Goal: Task Accomplishment & Management: Use online tool/utility

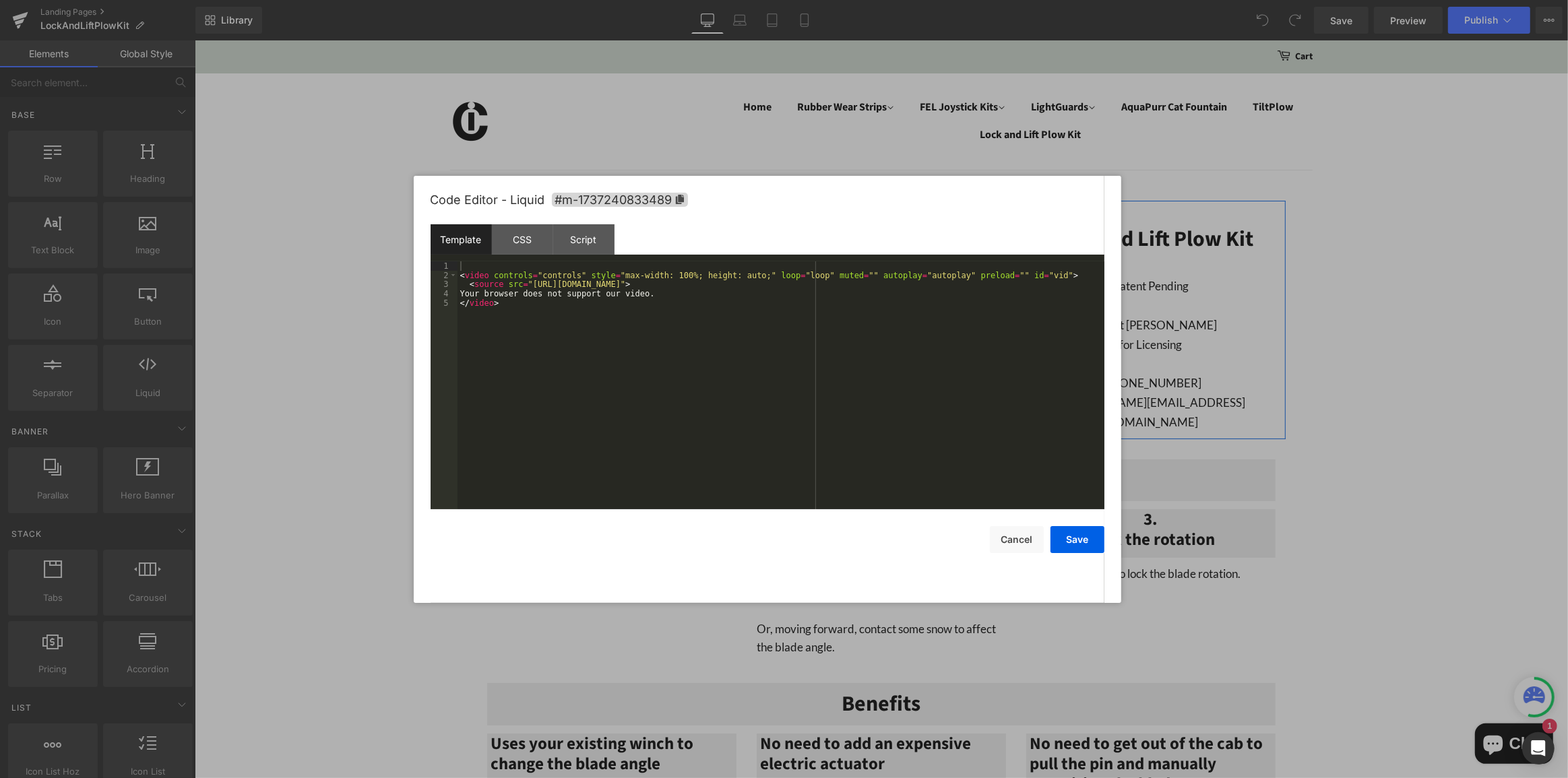
click at [758, 233] on div "Liquid" at bounding box center [746, 237] width 519 height 34
drag, startPoint x: 830, startPoint y: 283, endPoint x: 527, endPoint y: 288, distance: 303.0
click at [527, 288] on div "< video controls = "controls" style = "max-width: 100%; height: auto;" loop = "…" at bounding box center [781, 394] width 647 height 266
click at [1079, 542] on button "Save" at bounding box center [1078, 540] width 54 height 27
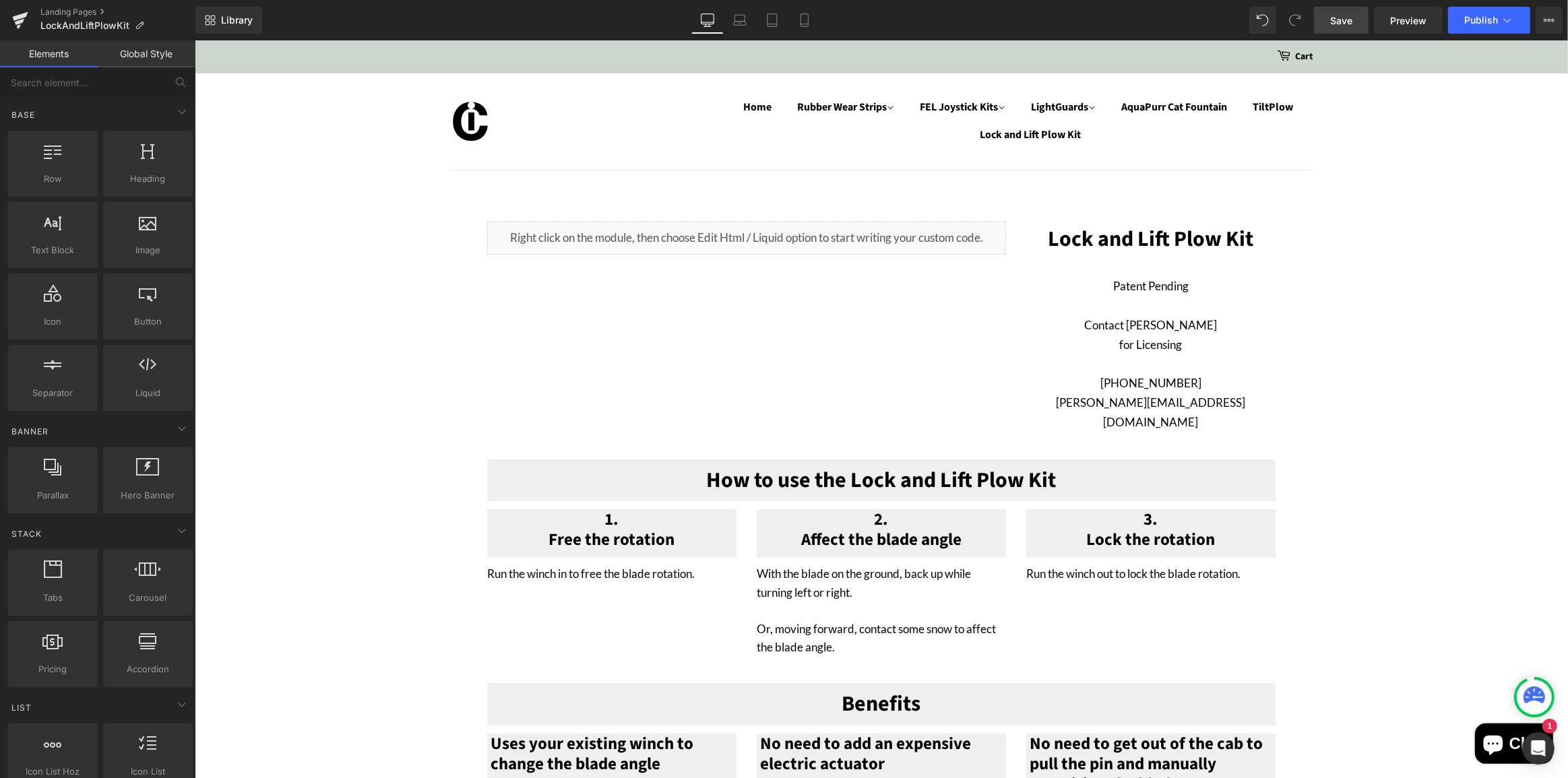
click at [1343, 13] on span "Save" at bounding box center [1340, 20] width 22 height 14
click at [1471, 18] on span "Publish" at bounding box center [1480, 20] width 34 height 11
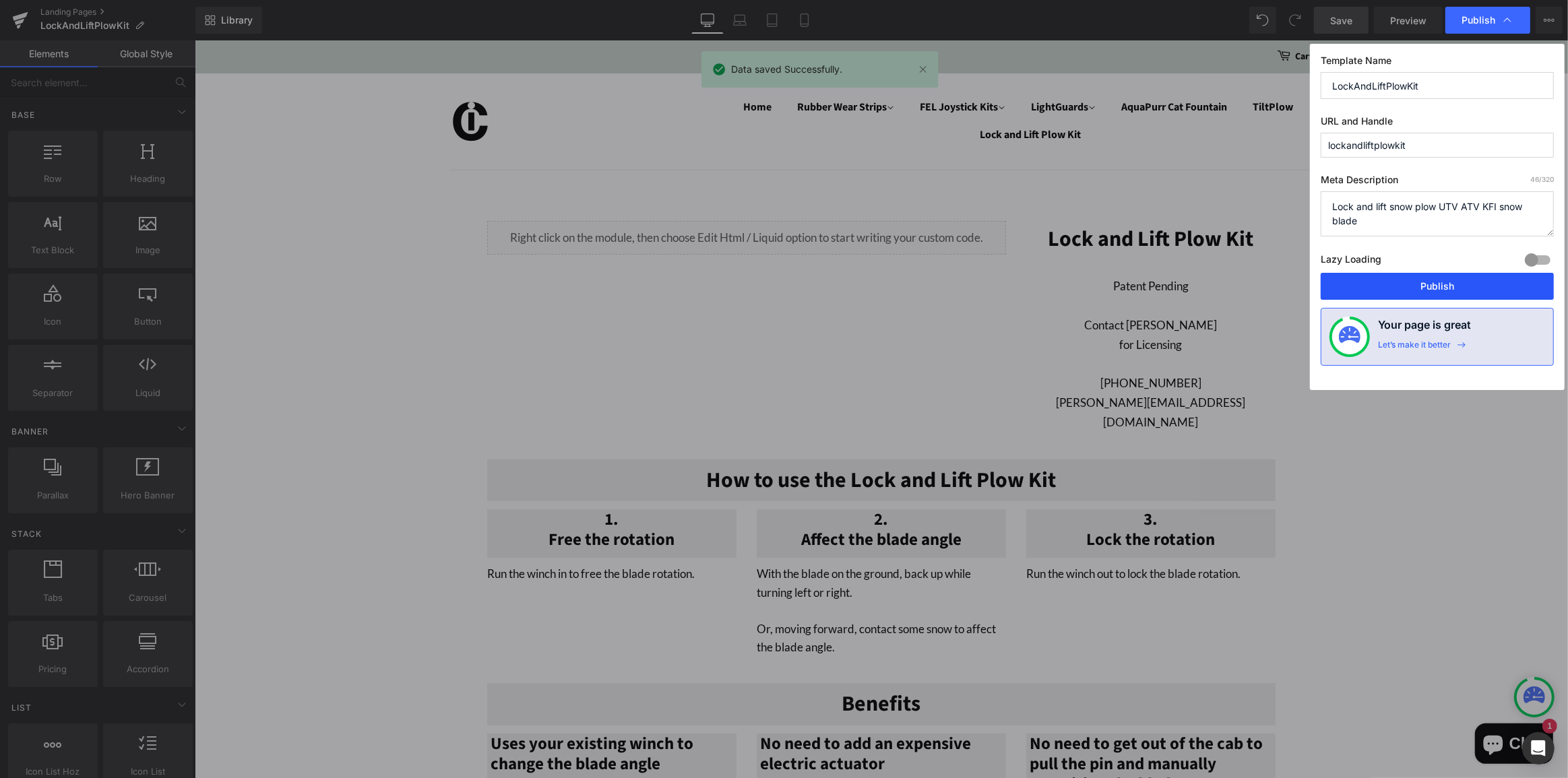
click at [1446, 277] on button "Publish" at bounding box center [1437, 286] width 233 height 27
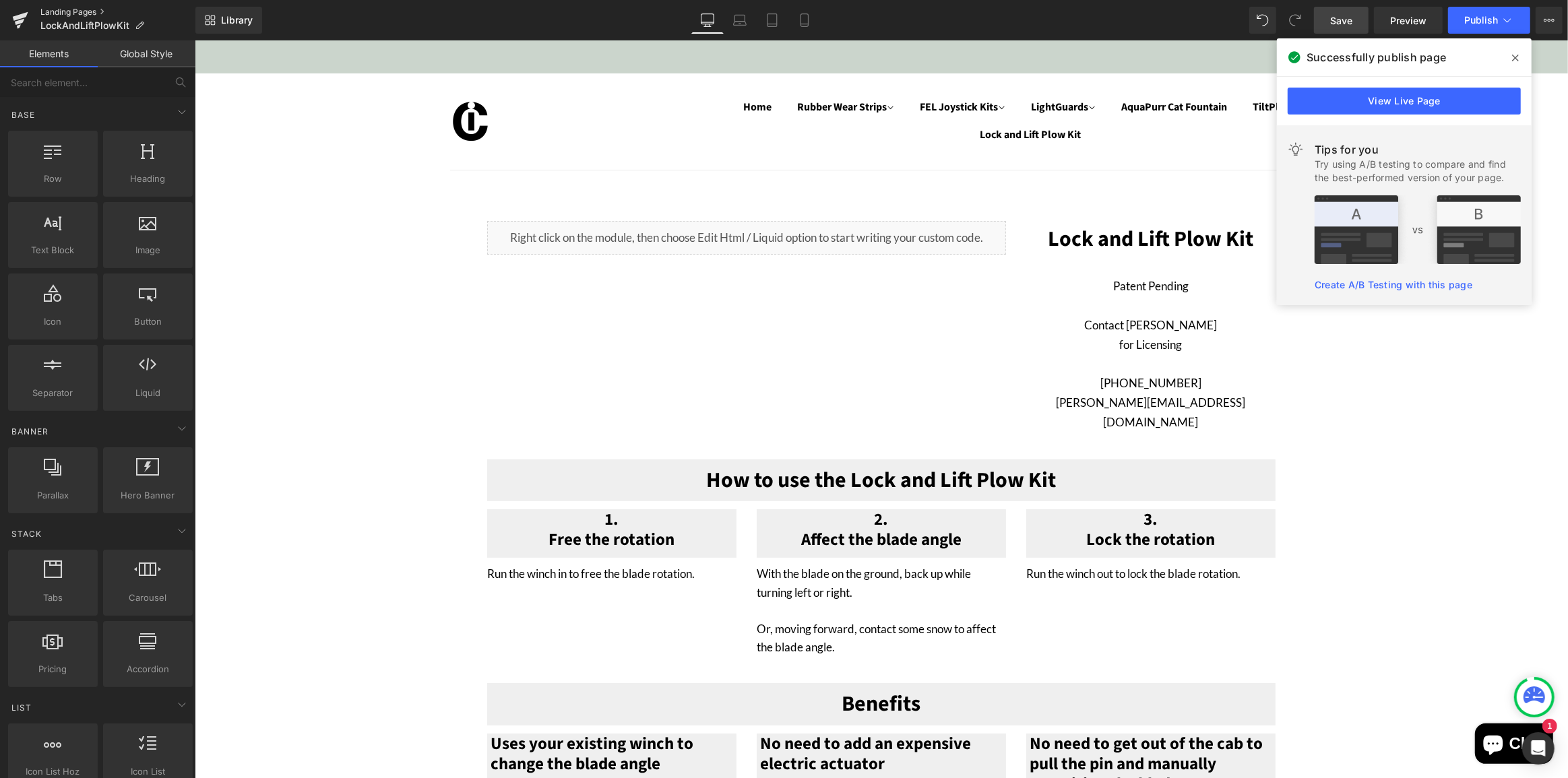
click at [63, 9] on link "Landing Pages" at bounding box center [117, 11] width 155 height 11
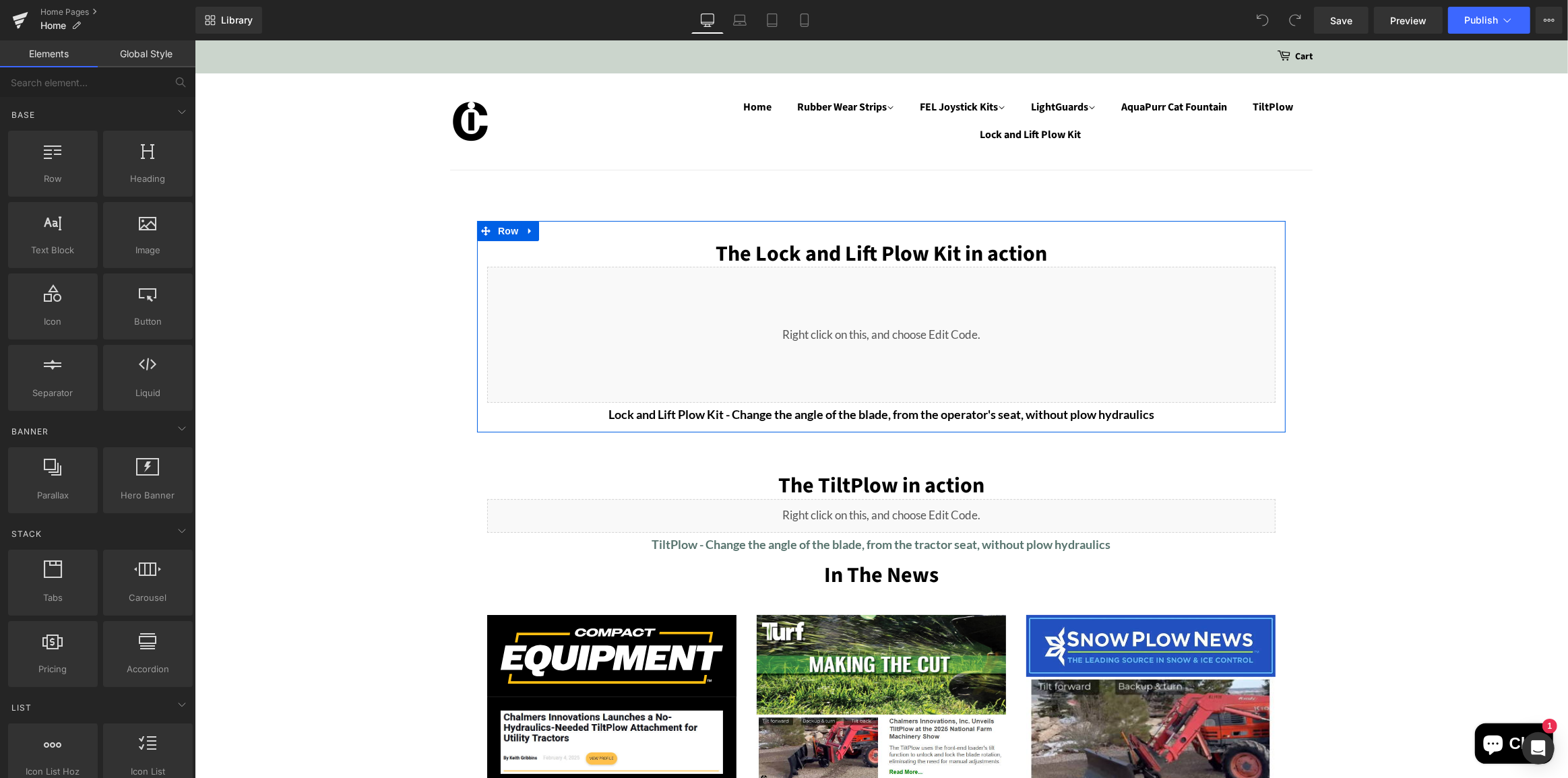
click at [960, 278] on icon at bounding box center [964, 278] width 7 height 7
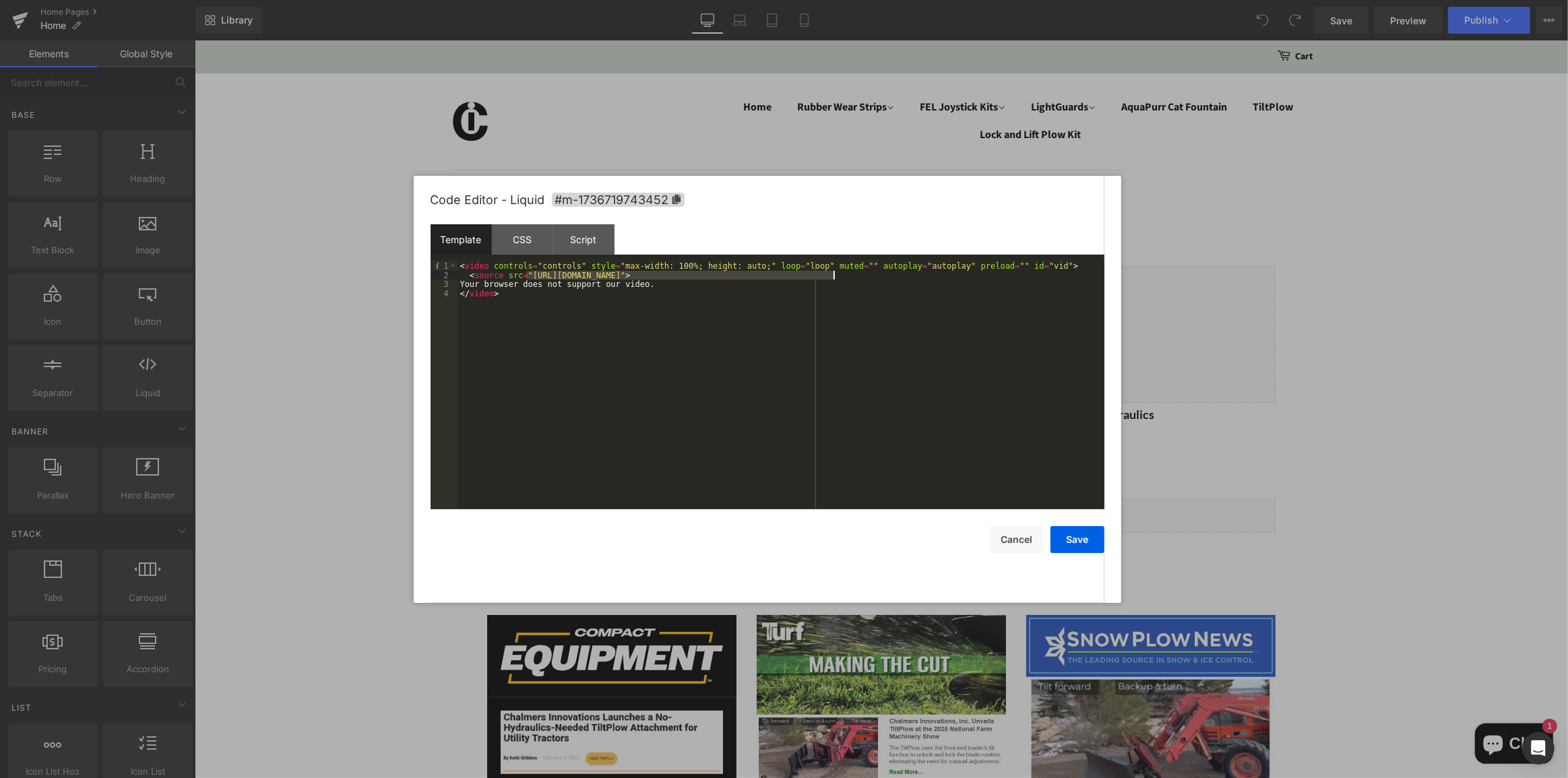
drag, startPoint x: 526, startPoint y: 279, endPoint x: 834, endPoint y: 276, distance: 308.0
click at [834, 276] on div "< video controls = "controls" style = "max-width: 100%; height: auto;" loop = "…" at bounding box center [781, 394] width 647 height 266
click at [1082, 542] on button "Save" at bounding box center [1078, 540] width 54 height 27
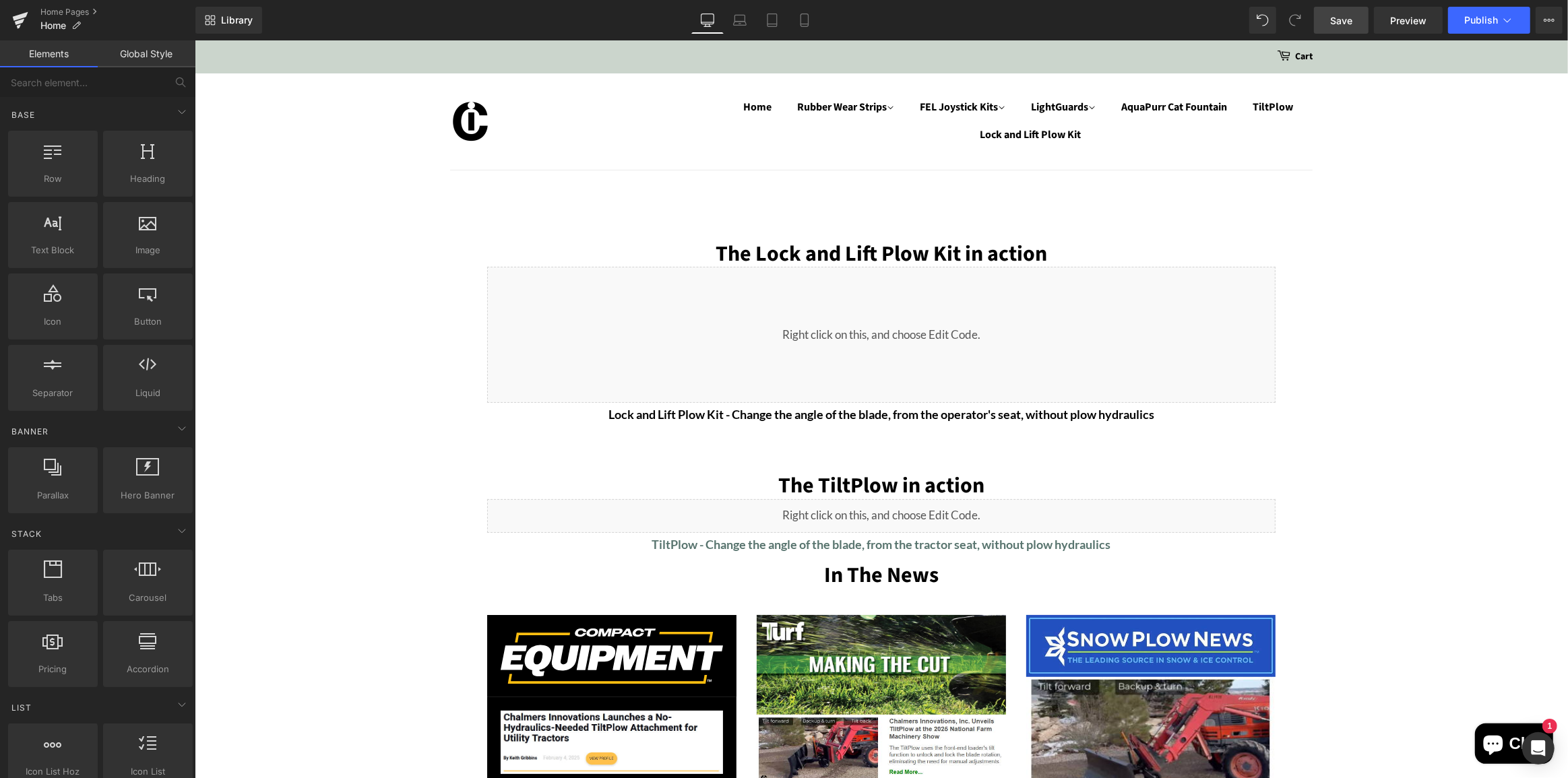
click at [1345, 21] on span "Save" at bounding box center [1340, 20] width 22 height 14
click at [1470, 16] on span "Publish" at bounding box center [1480, 20] width 34 height 11
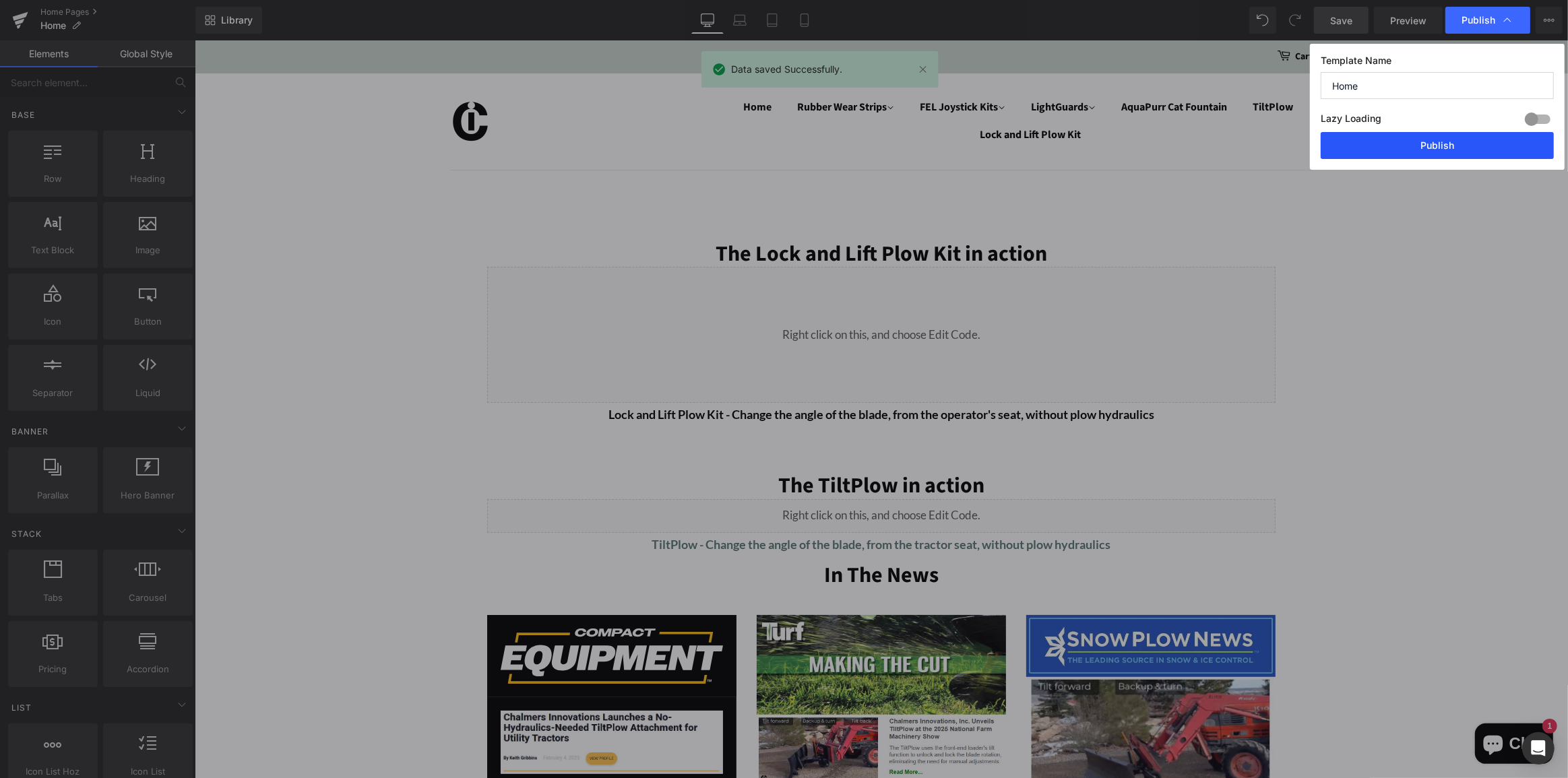
drag, startPoint x: 1435, startPoint y: 142, endPoint x: 1238, endPoint y: 101, distance: 201.2
click at [1435, 142] on button "Publish" at bounding box center [1437, 145] width 233 height 27
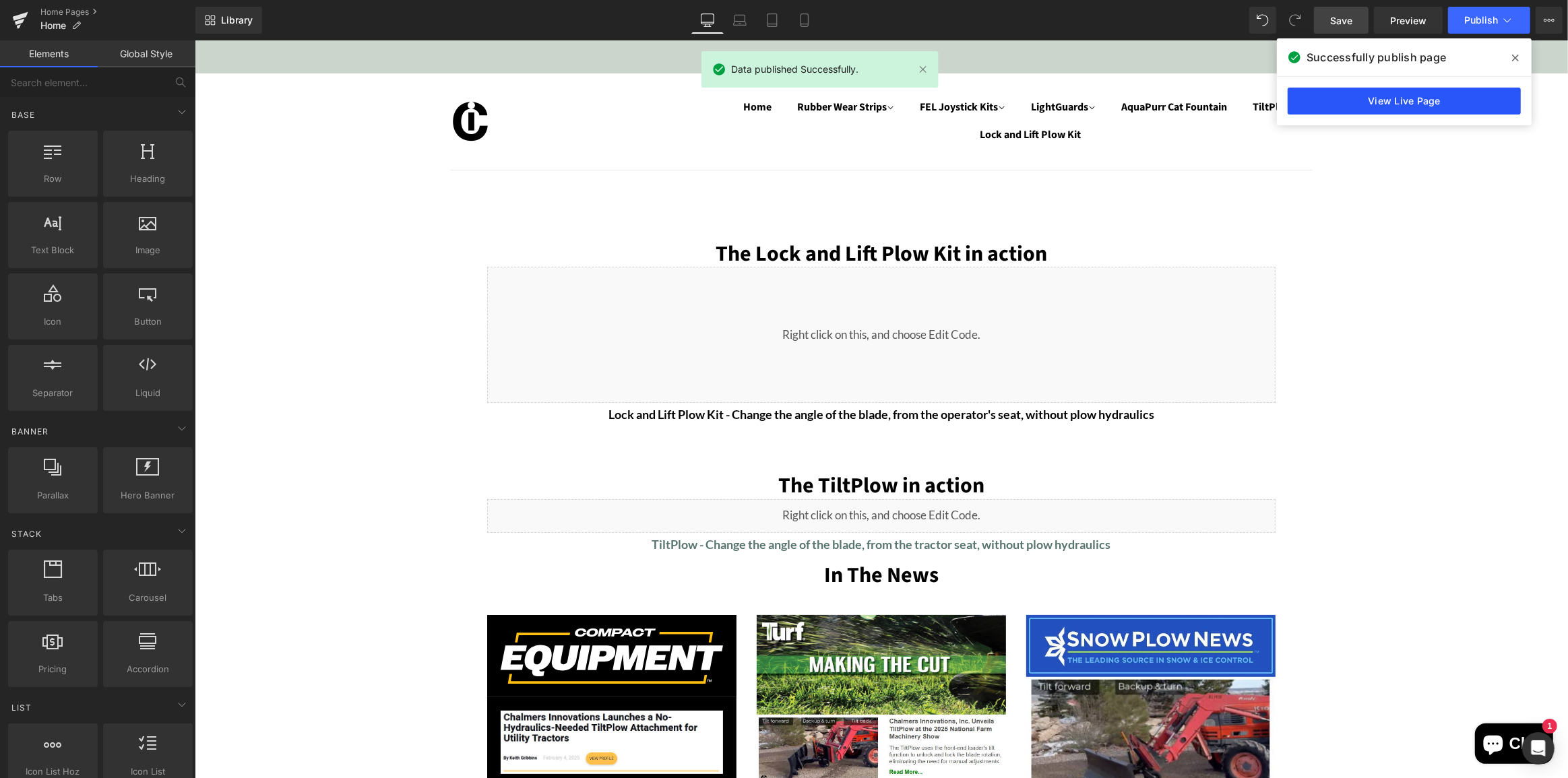
click at [1420, 101] on link "View Live Page" at bounding box center [1404, 101] width 233 height 27
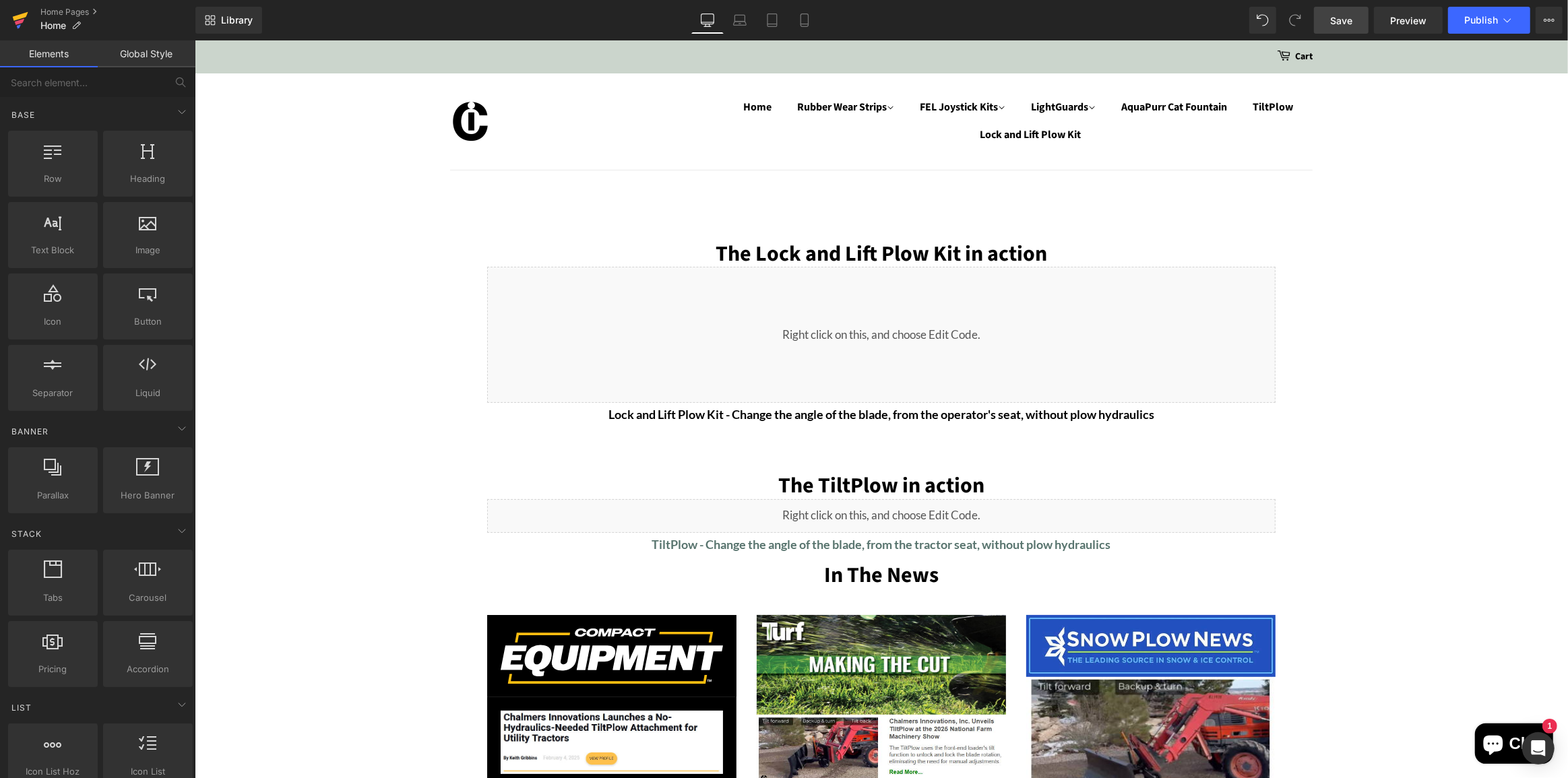
click at [16, 20] on icon at bounding box center [20, 20] width 16 height 34
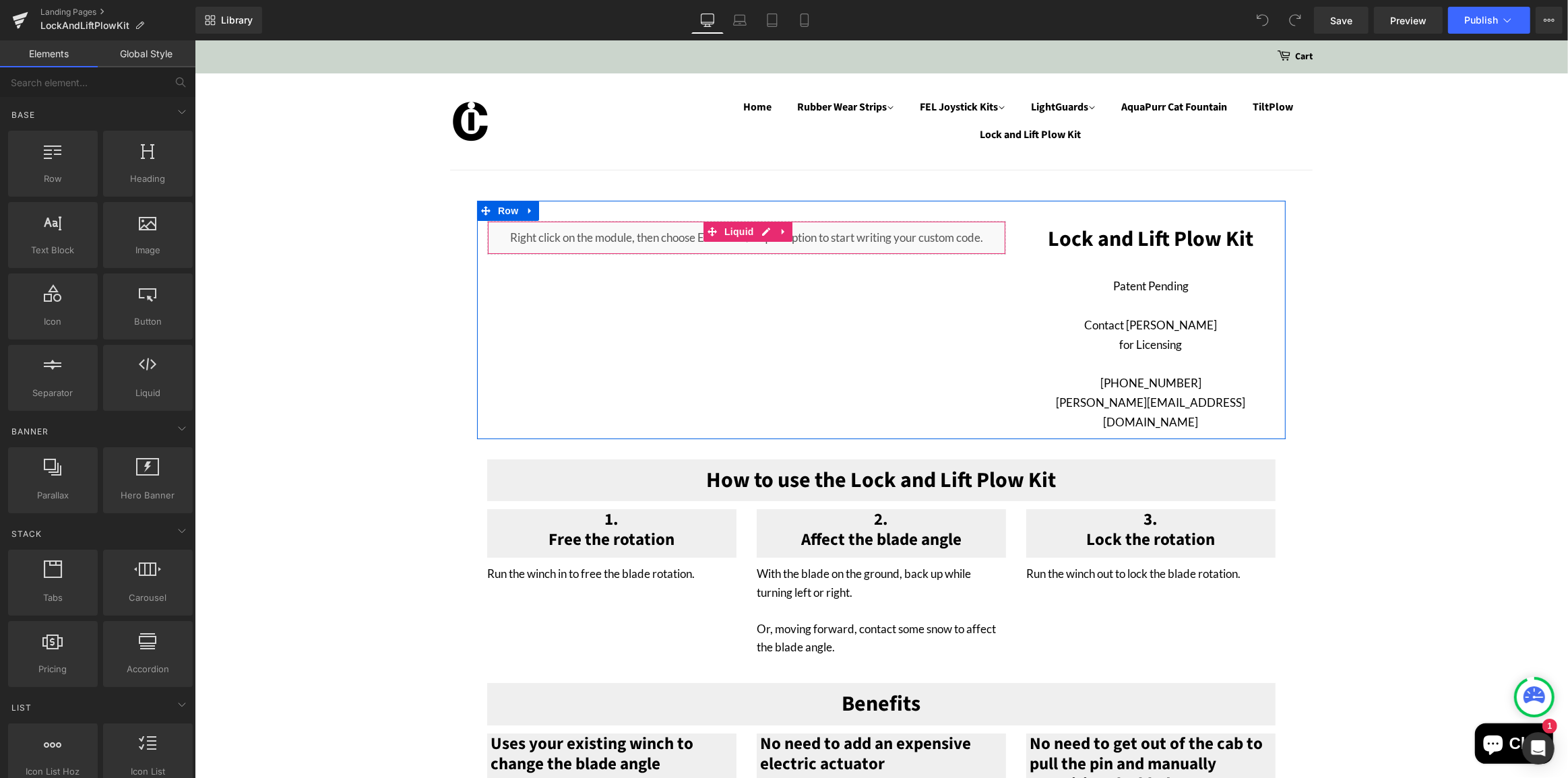
click at [657, 237] on div "Liquid" at bounding box center [746, 237] width 519 height 34
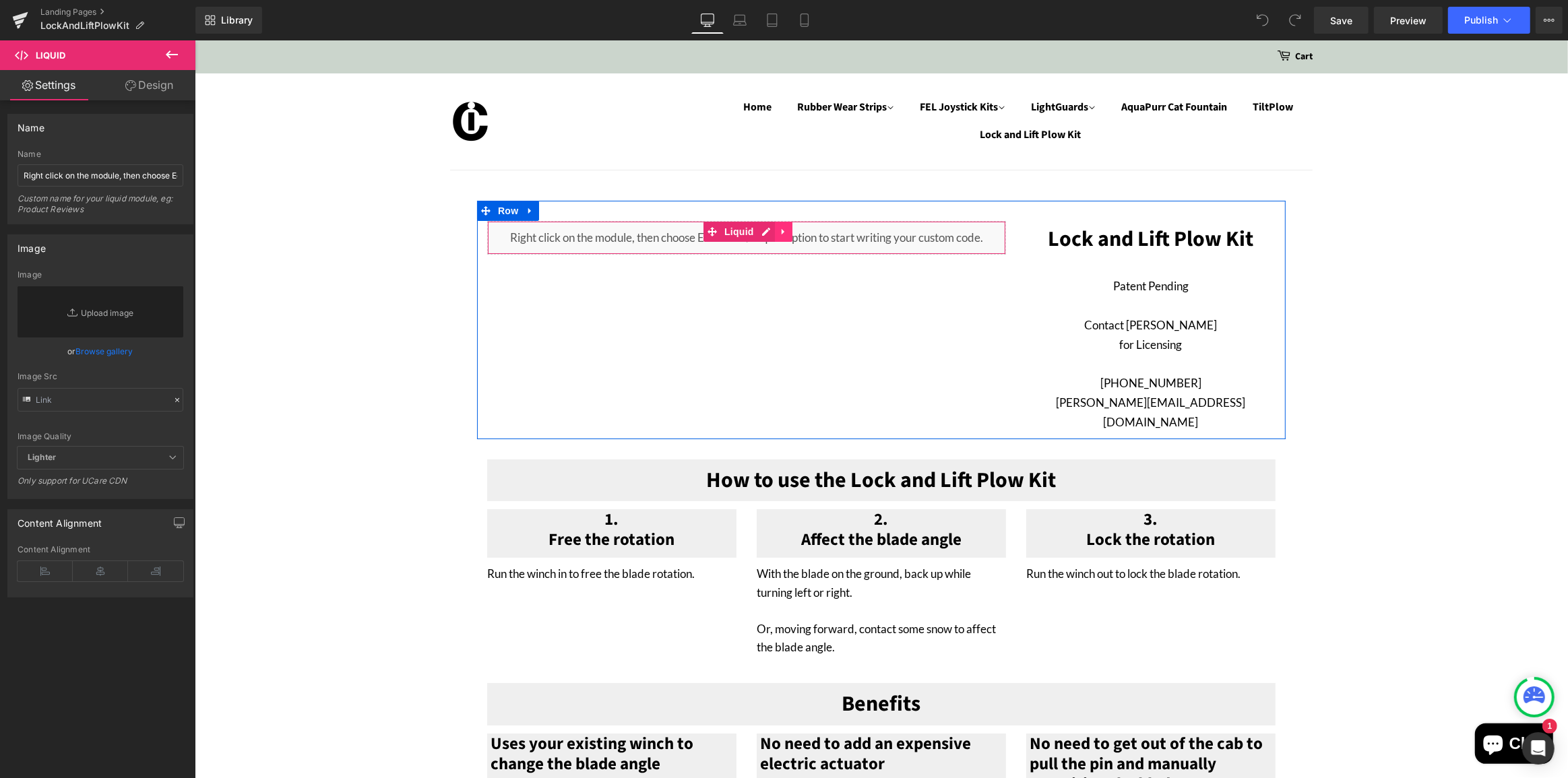
click at [781, 230] on icon at bounding box center [782, 231] width 2 height 6
click at [531, 242] on div "Liquid" at bounding box center [746, 237] width 519 height 34
click at [1397, 21] on span "Preview" at bounding box center [1408, 20] width 36 height 14
click at [732, 229] on div "Liquid" at bounding box center [746, 237] width 519 height 34
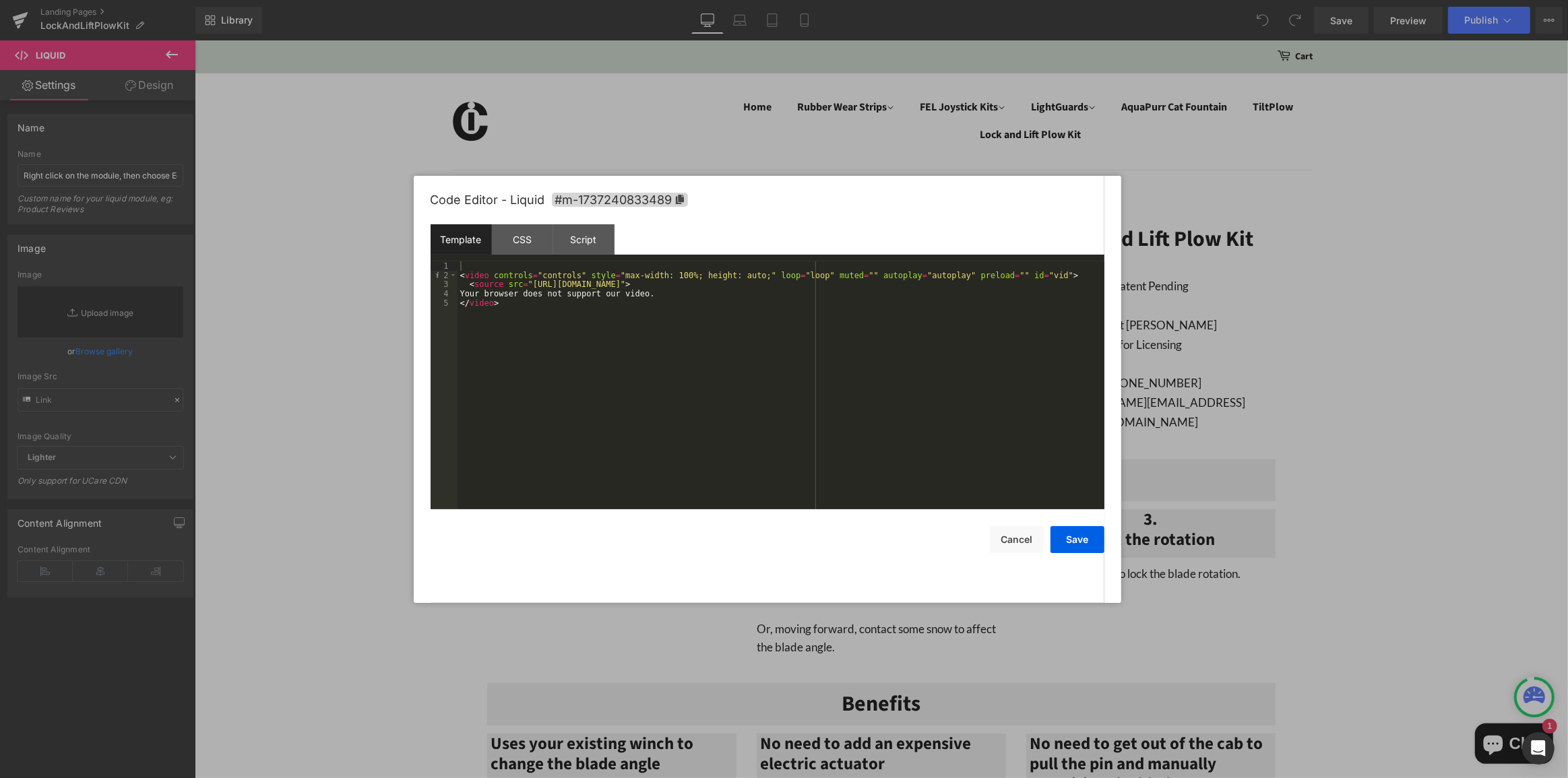
click at [840, 286] on div "< video controls = "controls" style = "max-width: 100%; height: auto;" loop = "…" at bounding box center [781, 394] width 647 height 266
click at [1092, 520] on div "Save Cancel" at bounding box center [767, 531] width 674 height 43
click at [1084, 537] on button "Save" at bounding box center [1078, 540] width 54 height 27
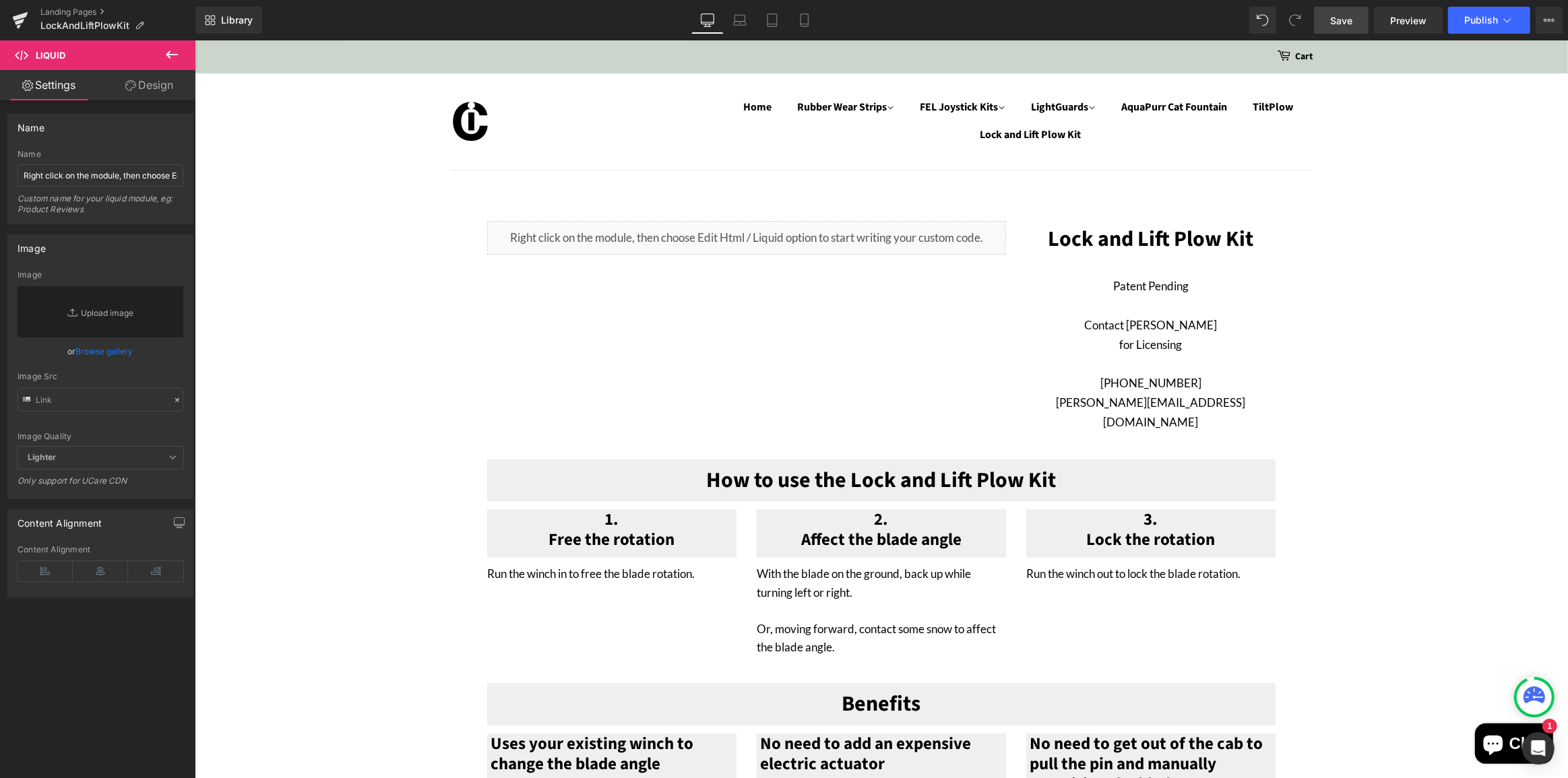
click at [1340, 29] on link "Save" at bounding box center [1341, 20] width 55 height 27
click at [1472, 16] on span "Publish" at bounding box center [1480, 20] width 34 height 11
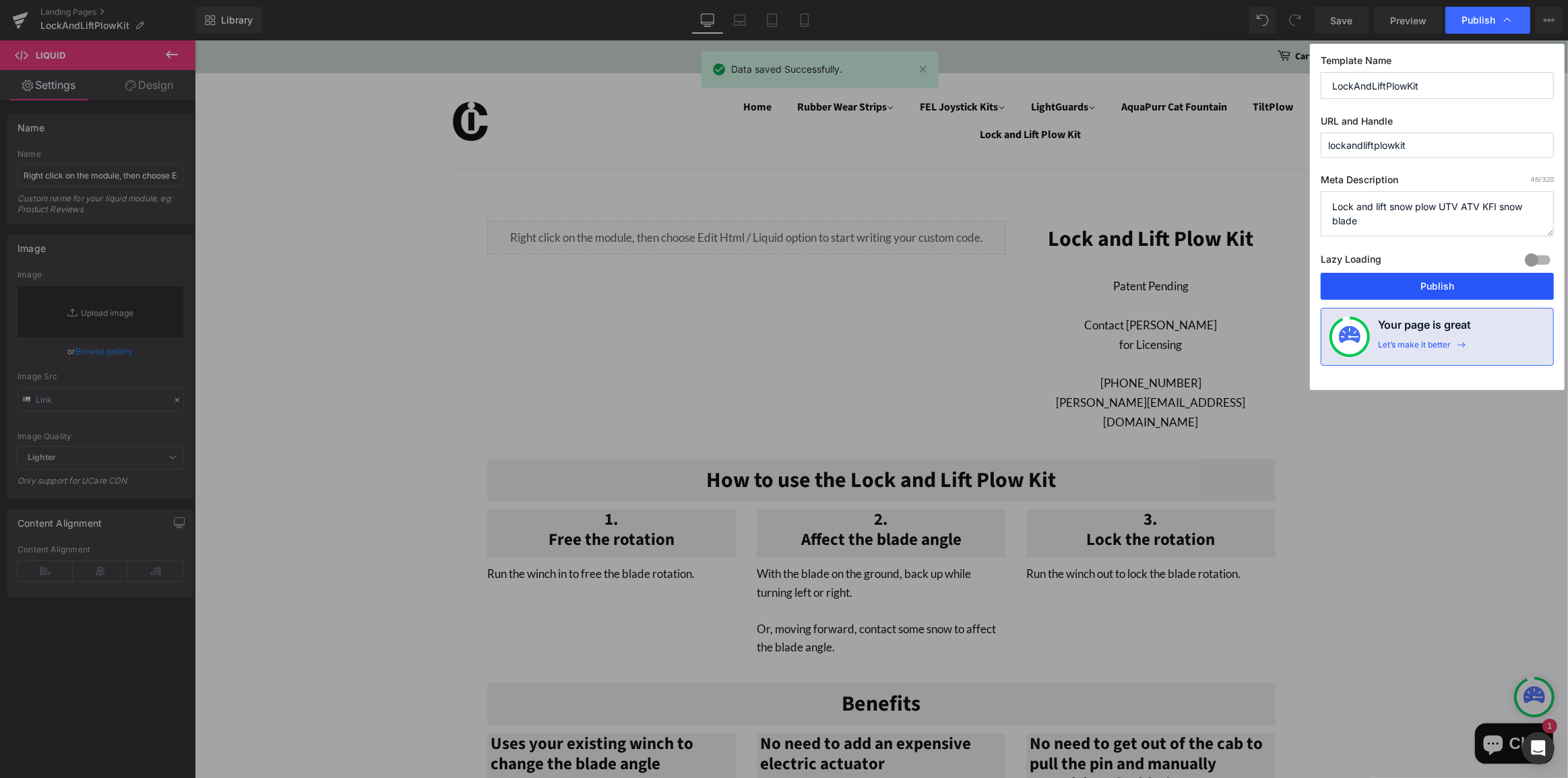
click at [1403, 275] on button "Publish" at bounding box center [1437, 286] width 233 height 27
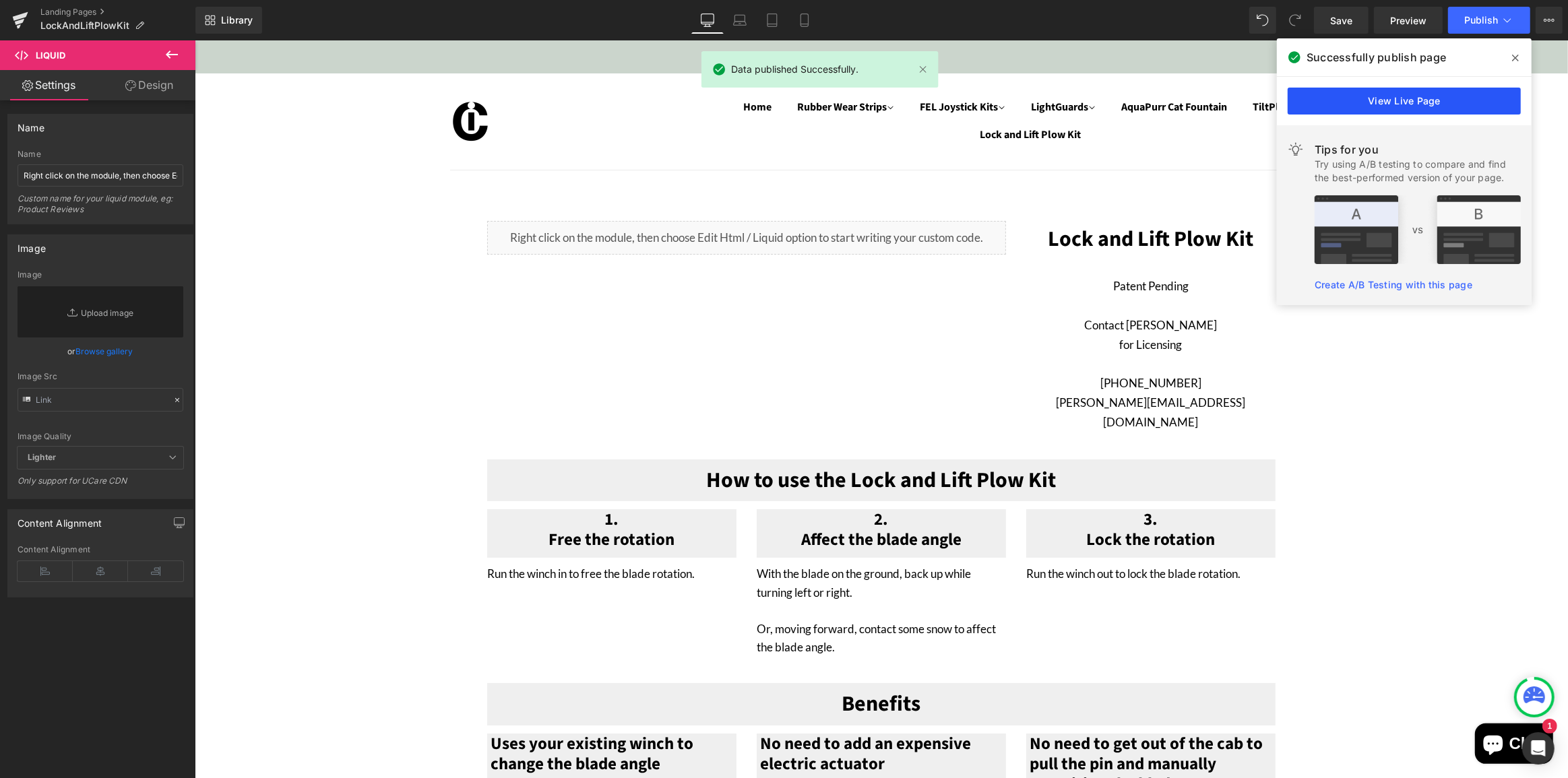
click at [1399, 102] on link "View Live Page" at bounding box center [1404, 101] width 233 height 27
